Goal: Transaction & Acquisition: Register for event/course

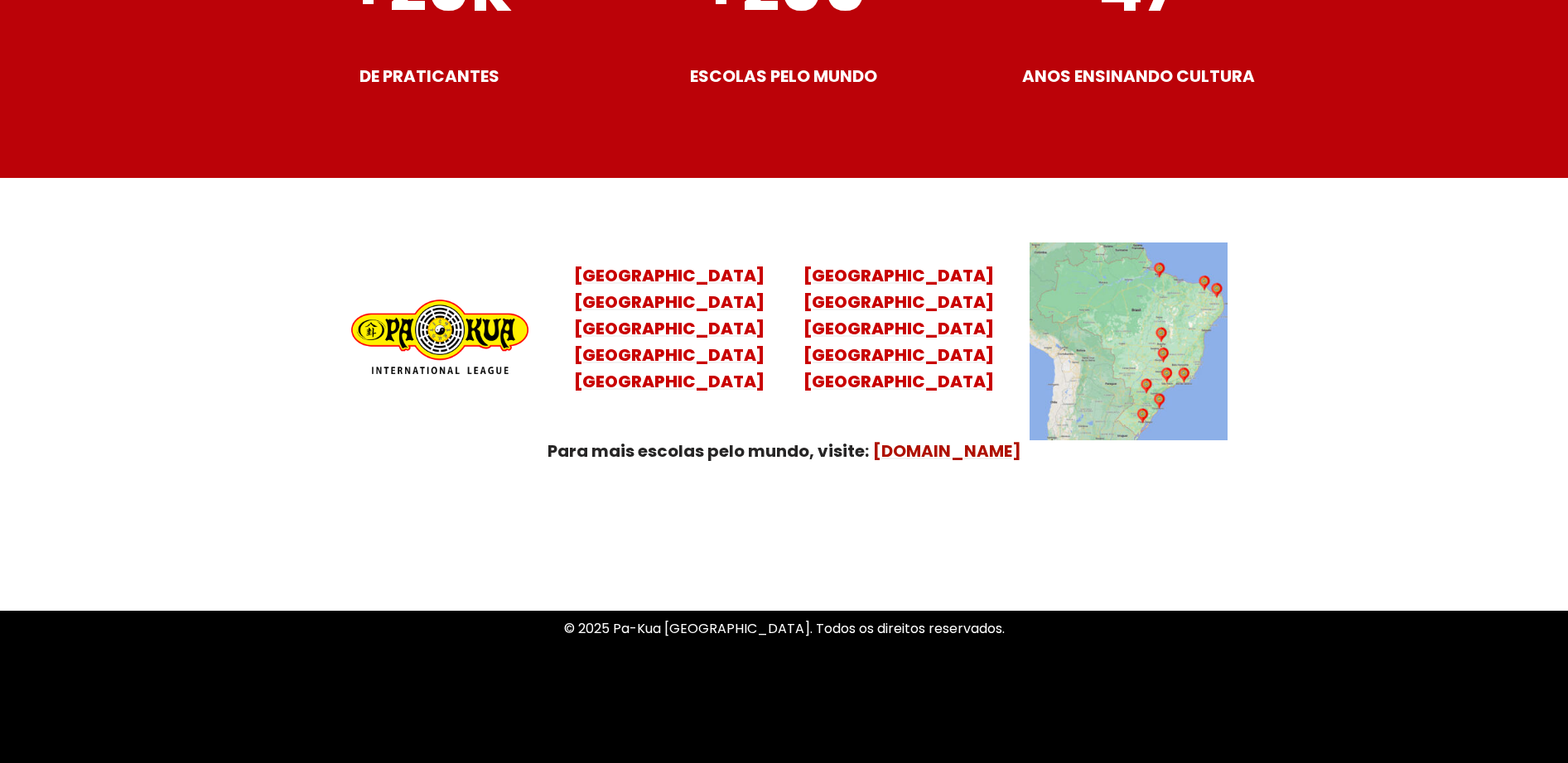
scroll to position [6546, 0]
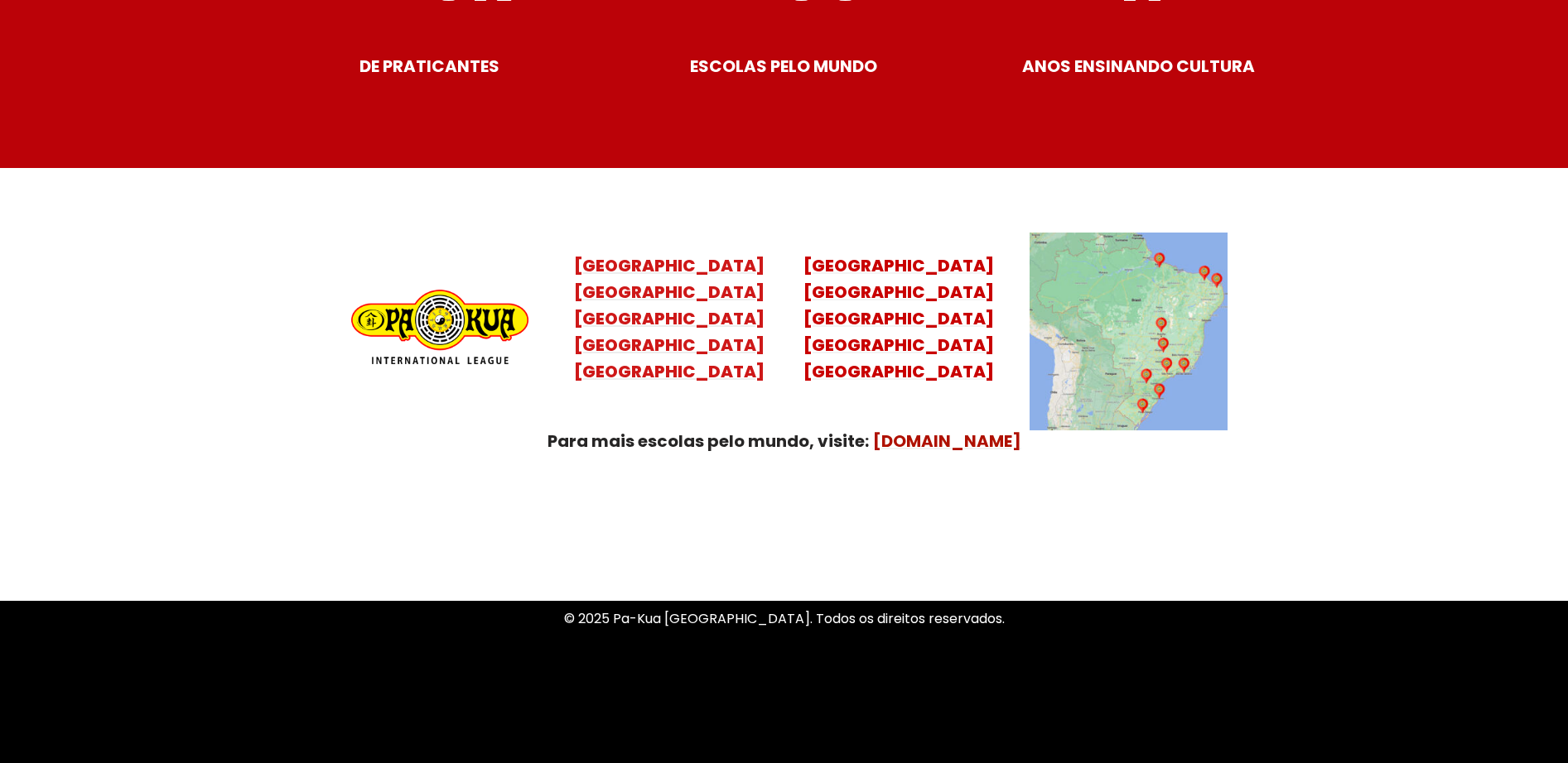
click at [684, 325] on mark "Santa Catarina Paraná São Paulo Rio de Janeiro" at bounding box center [669, 332] width 190 height 103
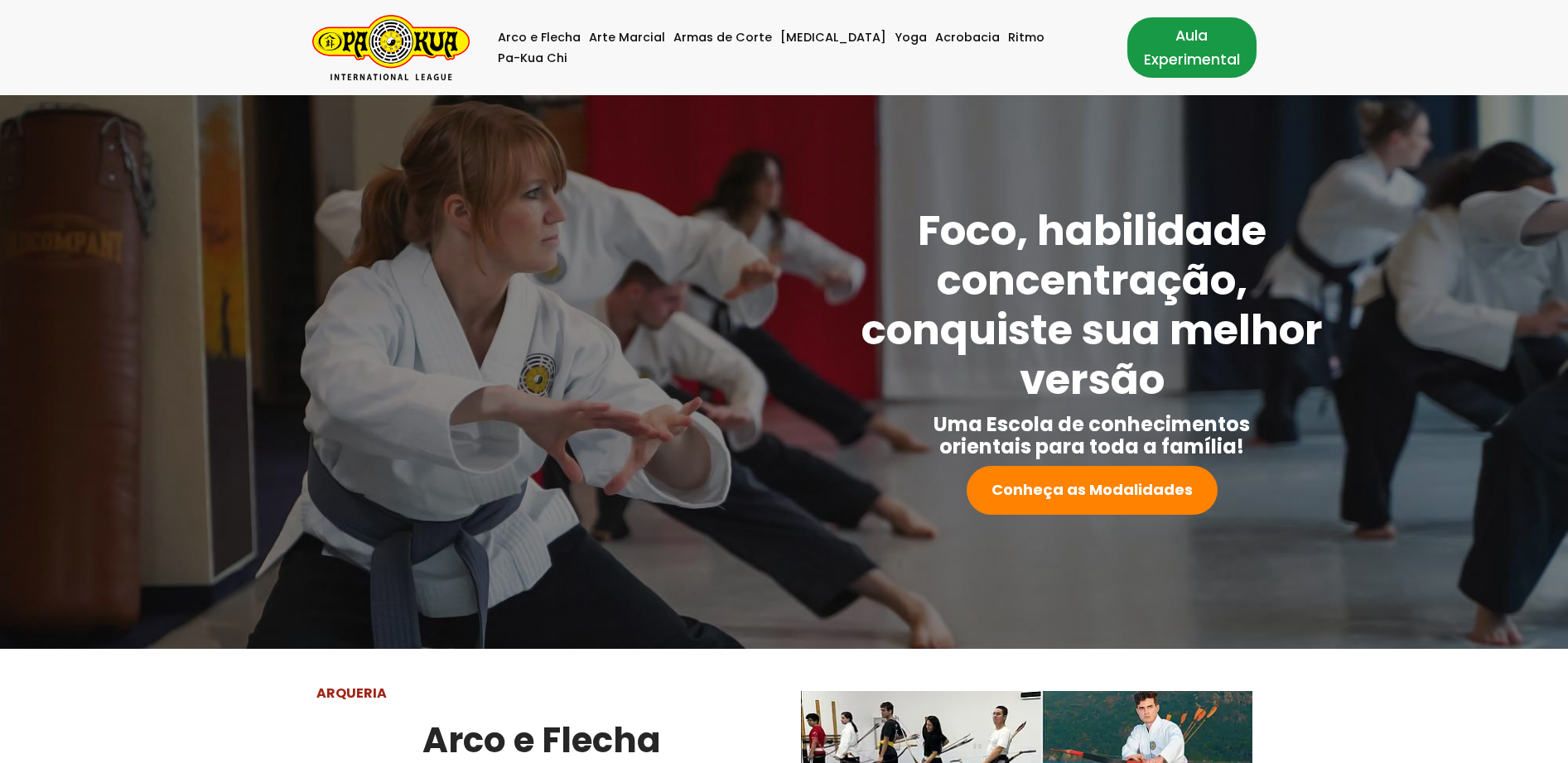
click at [1160, 55] on link "Aula Experimental" at bounding box center [1191, 47] width 130 height 60
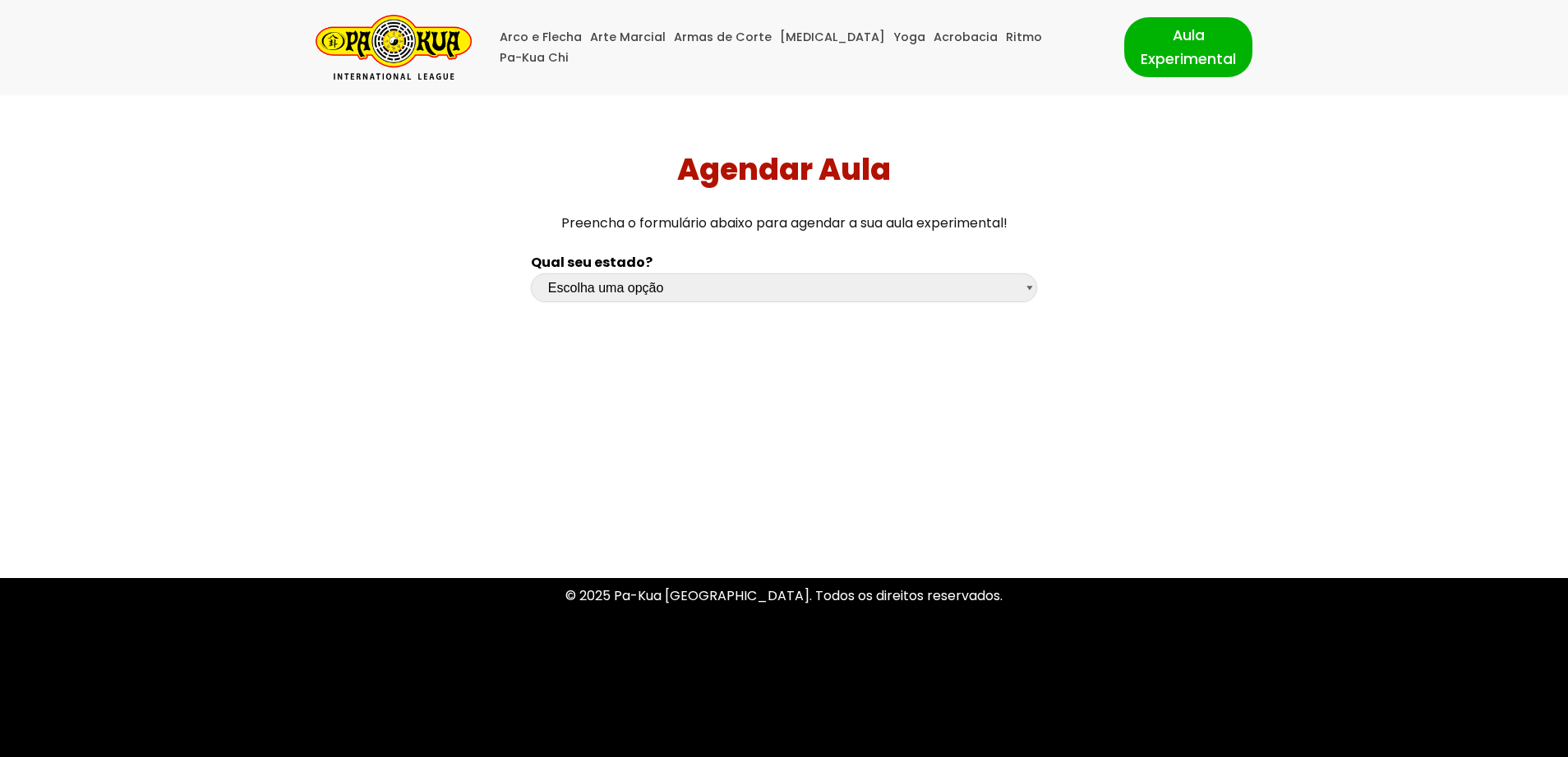
click at [1032, 286] on select "Escolha uma opção [GEOGRAPHIC_DATA] [GEOGRAPHIC_DATA] [GEOGRAPHIC_DATA] [GEOGRA…" at bounding box center [784, 288] width 506 height 29
select select "sp"
click at [531, 273] on select "Escolha uma opção [GEOGRAPHIC_DATA] [GEOGRAPHIC_DATA] [GEOGRAPHIC_DATA] [GEOGRA…" at bounding box center [784, 288] width 506 height 29
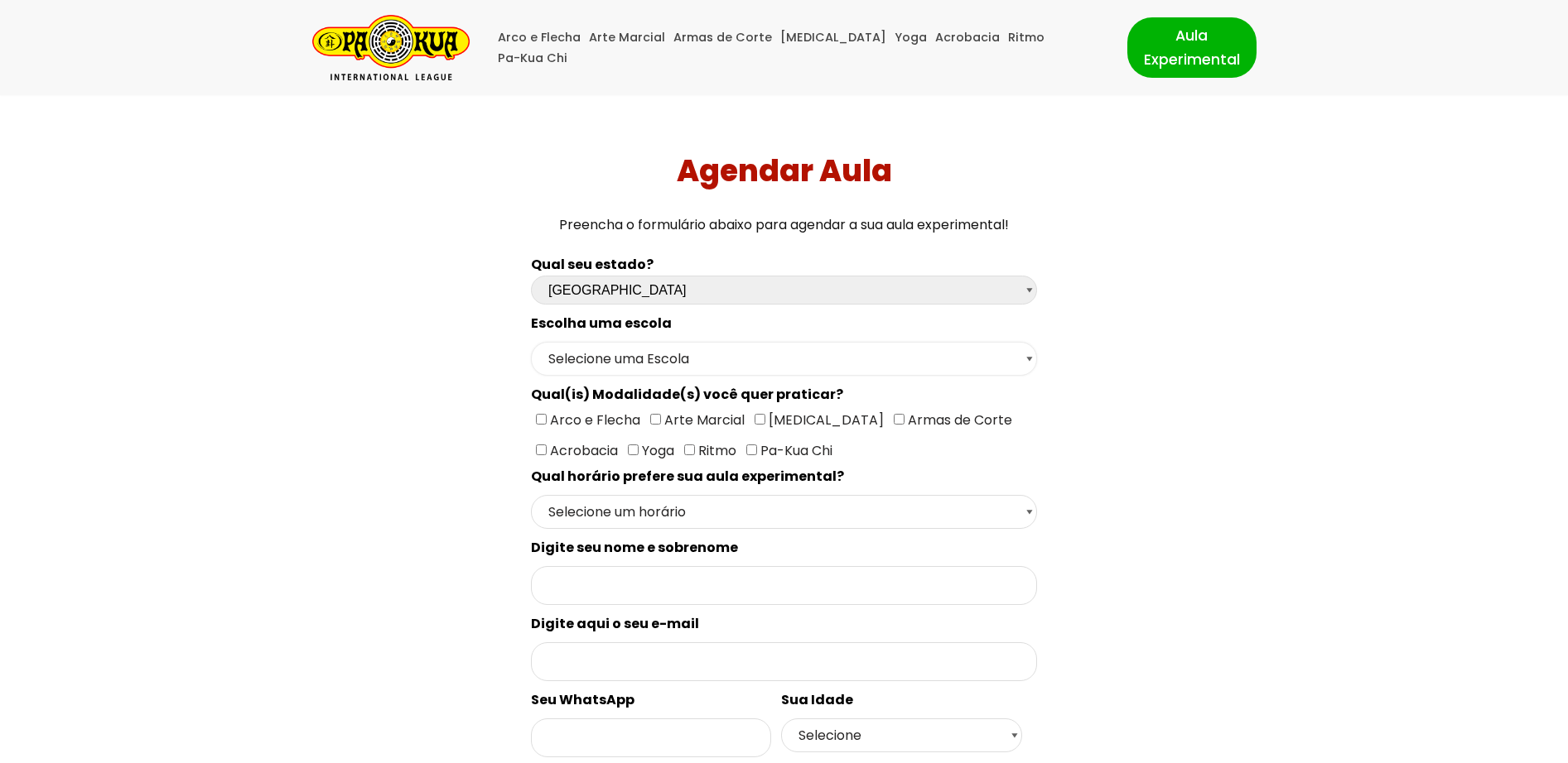
click at [1035, 355] on select "Selecione uma Escola São Paulo - Escola Santa Cruz São Paulo - Escola Ana Rosa …" at bounding box center [784, 358] width 506 height 34
